Goal: Transaction & Acquisition: Book appointment/travel/reservation

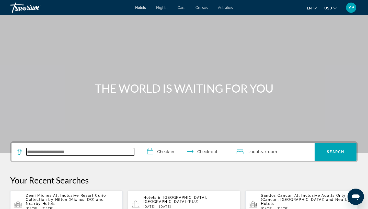
click at [50, 152] on input "Search widget" at bounding box center [81, 152] width 108 height 8
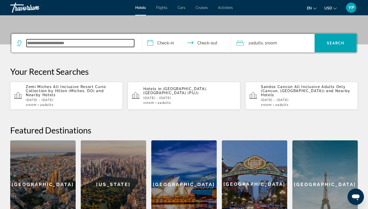
scroll to position [125, 0]
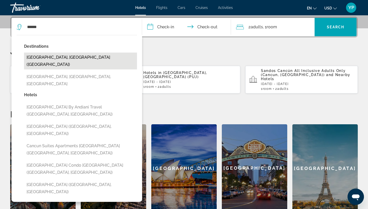
click at [51, 56] on button "[GEOGRAPHIC_DATA], [GEOGRAPHIC_DATA] ([GEOGRAPHIC_DATA])" at bounding box center [80, 61] width 113 height 17
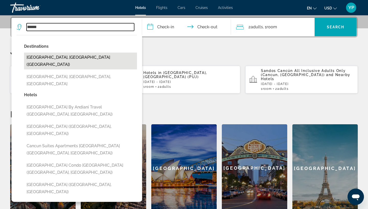
type input "**********"
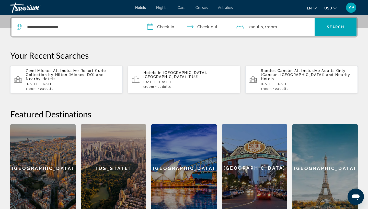
click at [152, 27] on input "**********" at bounding box center [187, 28] width 91 height 20
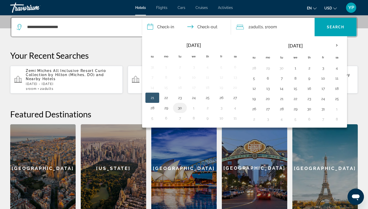
click at [181, 108] on button "30" at bounding box center [180, 108] width 8 height 7
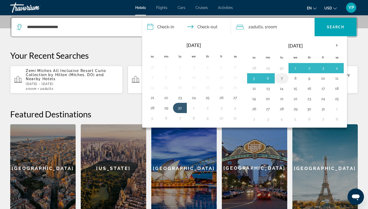
click at [283, 78] on button "7" at bounding box center [282, 78] width 8 height 7
type input "**********"
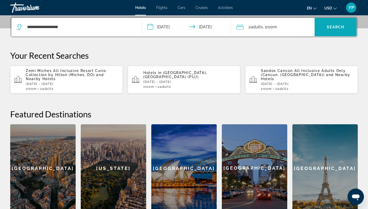
click at [339, 28] on span "Search" at bounding box center [335, 27] width 17 height 4
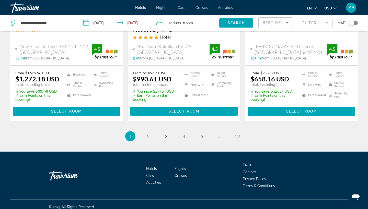
scroll to position [717, 0]
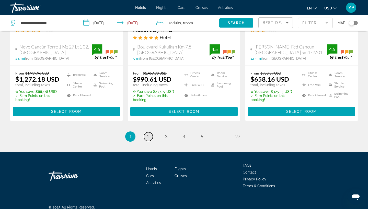
click at [149, 134] on span "2" at bounding box center [148, 137] width 3 height 6
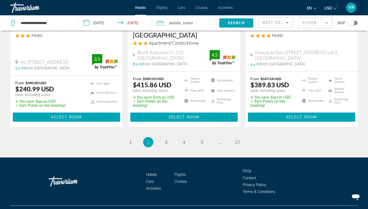
scroll to position [718, 0]
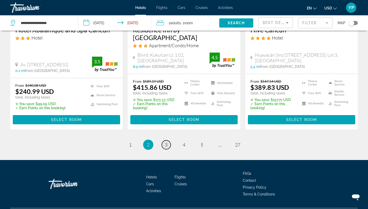
click at [166, 142] on span "3" at bounding box center [166, 145] width 3 height 6
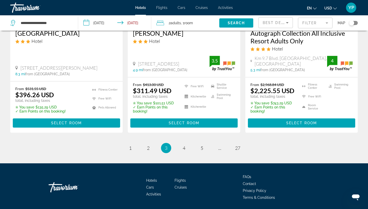
scroll to position [726, 0]
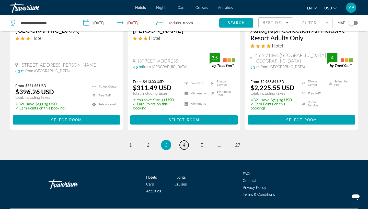
click at [184, 142] on span "4" at bounding box center [184, 145] width 3 height 6
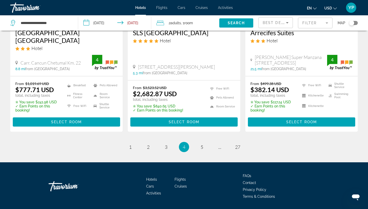
scroll to position [717, 0]
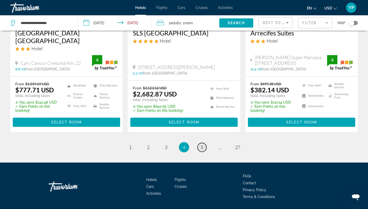
click at [202, 145] on span "5" at bounding box center [202, 148] width 3 height 6
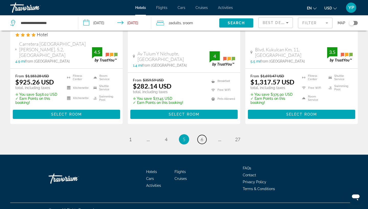
scroll to position [723, 0]
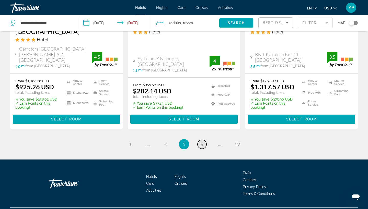
click at [202, 142] on span "6" at bounding box center [202, 145] width 3 height 6
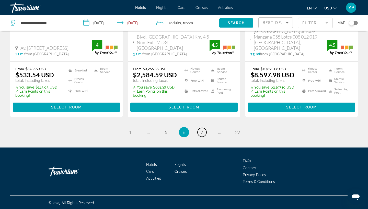
scroll to position [720, 0]
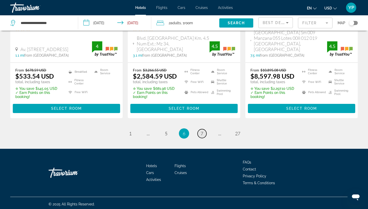
click at [202, 131] on span "7" at bounding box center [202, 134] width 3 height 6
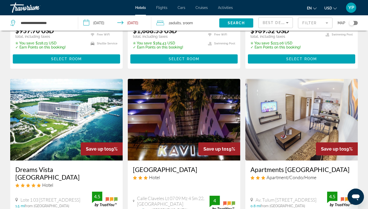
scroll to position [598, 0]
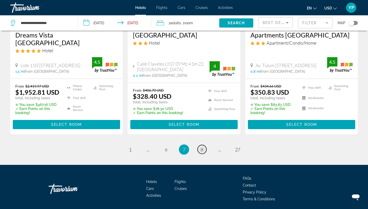
click at [202, 147] on span "8" at bounding box center [202, 150] width 3 height 6
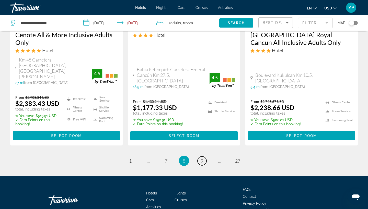
scroll to position [738, 0]
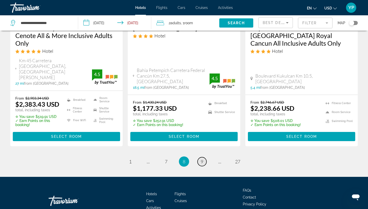
click at [202, 159] on span "9" at bounding box center [202, 162] width 3 height 6
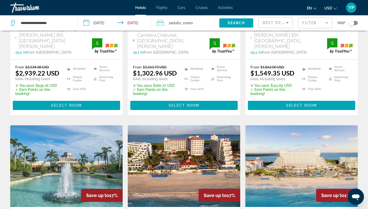
scroll to position [552, 0]
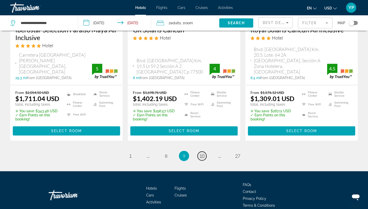
click at [202, 153] on span "10" at bounding box center [201, 156] width 5 height 6
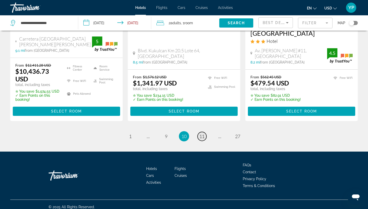
scroll to position [736, 0]
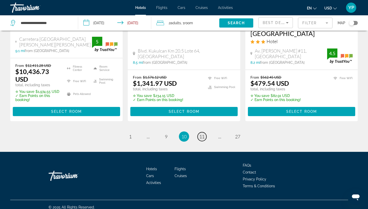
click at [202, 134] on span "11" at bounding box center [201, 137] width 5 height 6
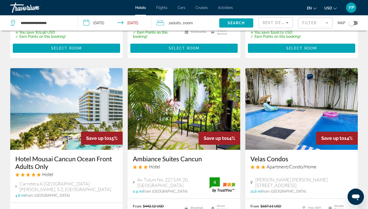
scroll to position [603, 0]
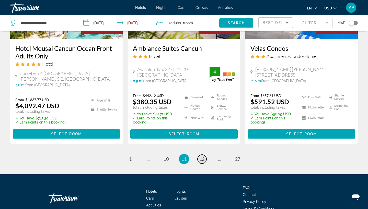
click at [202, 156] on span "12" at bounding box center [201, 159] width 5 height 6
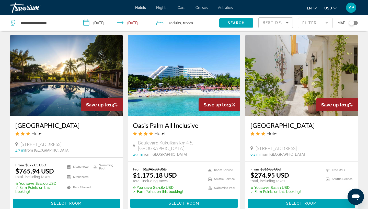
scroll to position [422, 0]
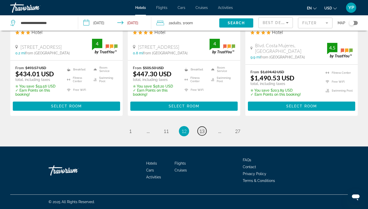
click at [202, 131] on span "13" at bounding box center [201, 132] width 5 height 6
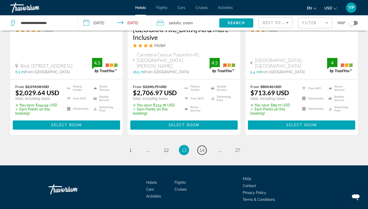
scroll to position [724, 0]
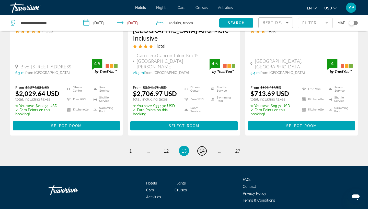
click at [202, 148] on span "14" at bounding box center [201, 151] width 5 height 6
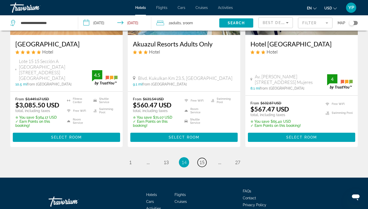
scroll to position [736, 0]
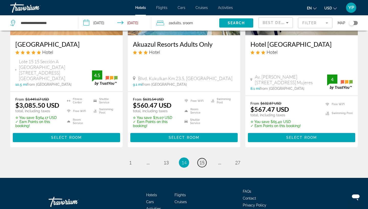
click at [202, 160] on span "15" at bounding box center [201, 163] width 5 height 6
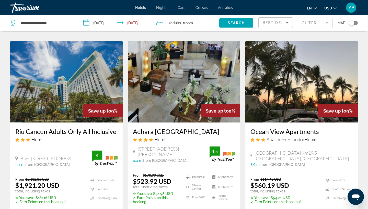
scroll to position [605, 0]
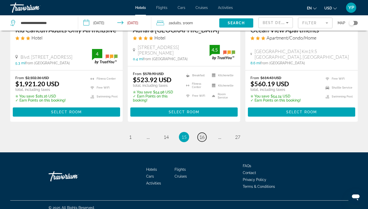
click at [202, 134] on span "16" at bounding box center [201, 137] width 5 height 6
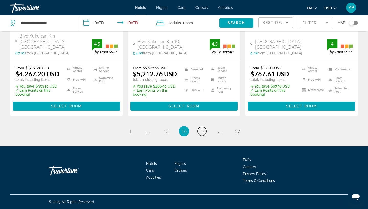
scroll to position [736, 0]
click at [202, 131] on span "17" at bounding box center [201, 132] width 5 height 6
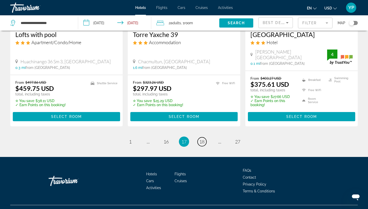
scroll to position [710, 0]
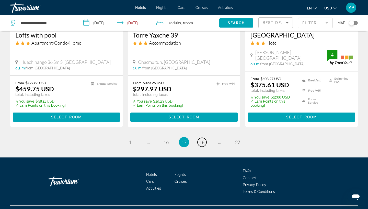
click at [202, 140] on span "18" at bounding box center [201, 143] width 5 height 6
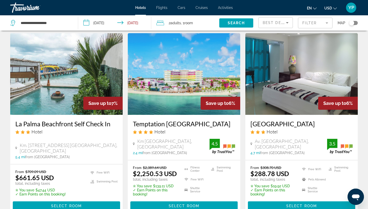
scroll to position [607, 0]
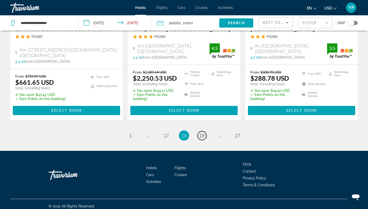
click at [202, 133] on span "19" at bounding box center [201, 136] width 5 height 6
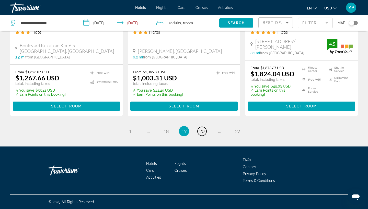
scroll to position [715, 0]
click at [202, 131] on span "20" at bounding box center [201, 132] width 5 height 6
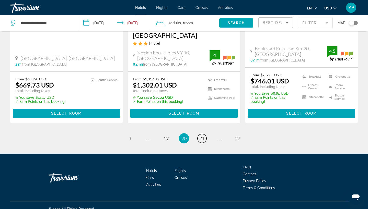
scroll to position [715, 0]
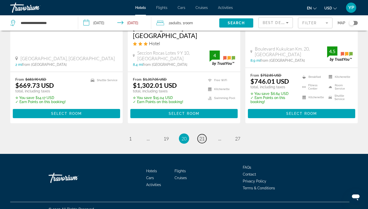
click at [202, 136] on span "21" at bounding box center [201, 139] width 5 height 6
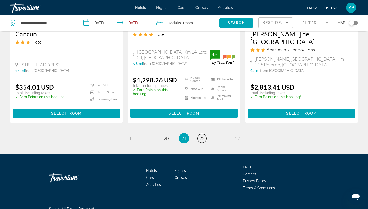
scroll to position [705, 0]
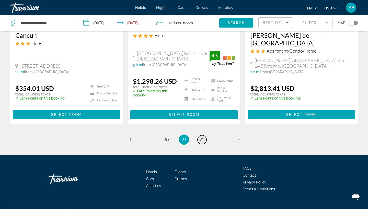
click at [202, 137] on span "22" at bounding box center [201, 140] width 5 height 6
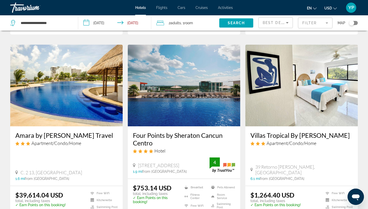
scroll to position [608, 0]
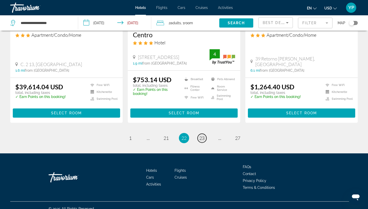
click at [202, 135] on span "23" at bounding box center [201, 138] width 5 height 6
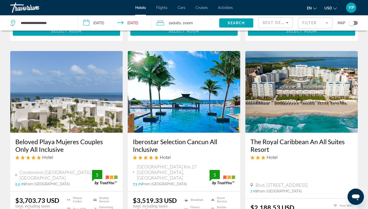
scroll to position [583, 0]
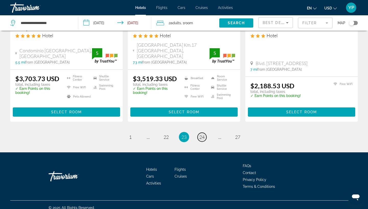
click at [202, 134] on span "24" at bounding box center [201, 137] width 5 height 6
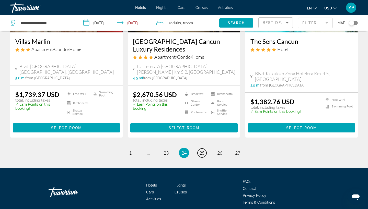
scroll to position [714, 0]
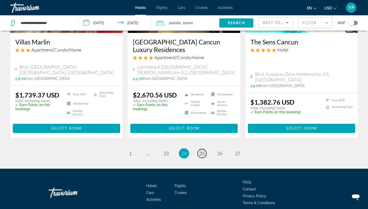
click at [202, 151] on span "25" at bounding box center [201, 154] width 5 height 6
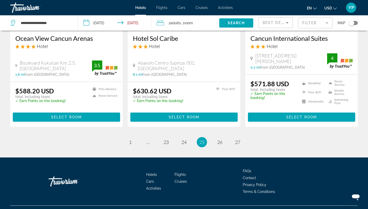
scroll to position [683, 0]
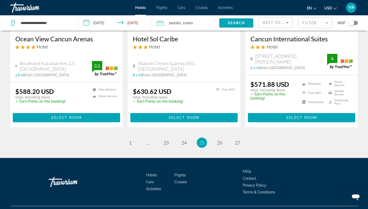
click at [202, 140] on span "25" at bounding box center [201, 143] width 5 height 6
click at [220, 140] on span "26" at bounding box center [219, 143] width 5 height 6
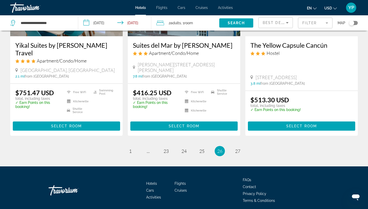
scroll to position [685, 0]
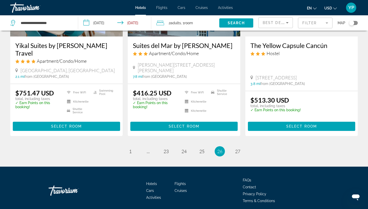
click at [222, 149] on span "26" at bounding box center [219, 152] width 5 height 6
click at [237, 149] on span "27" at bounding box center [237, 152] width 5 height 6
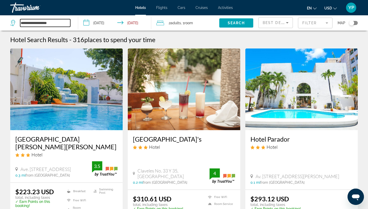
click at [67, 23] on input "**********" at bounding box center [45, 23] width 50 height 8
type input "*"
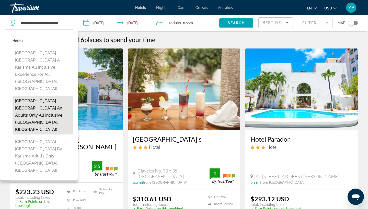
click at [39, 96] on button "[GEOGRAPHIC_DATA] [GEOGRAPHIC_DATA] An Adults Only All Inclusive ([GEOGRAPHIC_D…" at bounding box center [43, 115] width 61 height 38
type input "**********"
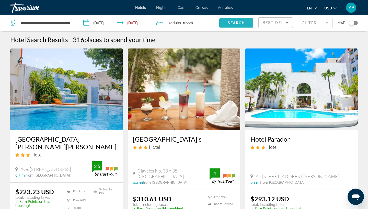
click at [234, 21] on span "Search" at bounding box center [236, 23] width 17 height 4
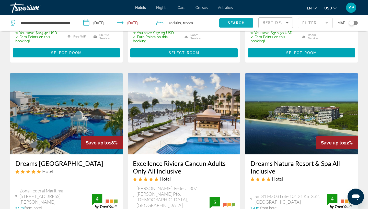
scroll to position [595, 0]
